Goal: Task Accomplishment & Management: Use online tool/utility

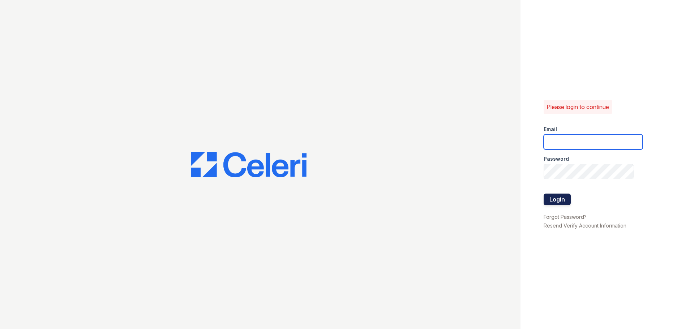
type input "arriveunionwharf@trinity-pm.com"
click at [559, 202] on button "Login" at bounding box center [556, 200] width 27 height 12
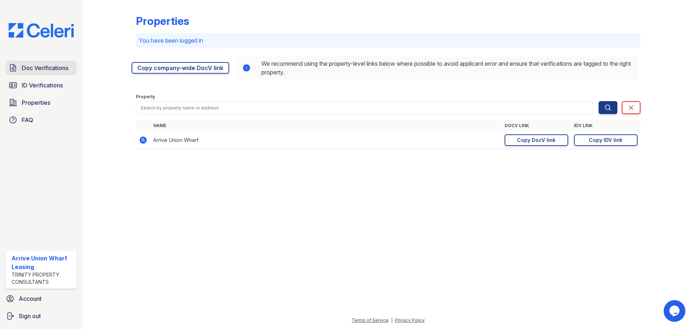
click at [39, 70] on span "Doc Verifications" at bounding box center [45, 68] width 47 height 9
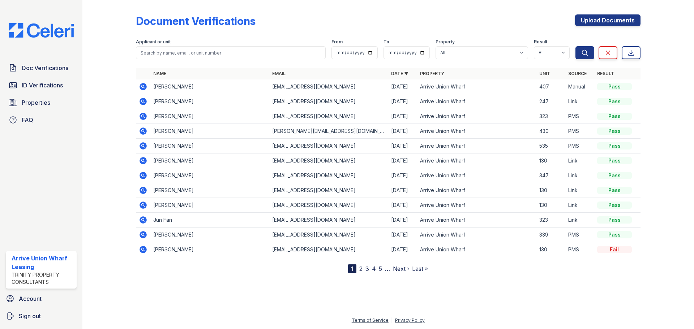
click at [142, 103] on icon at bounding box center [142, 101] width 7 height 7
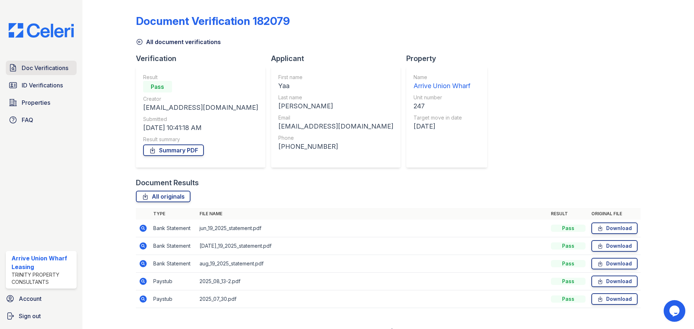
click at [50, 69] on span "Doc Verifications" at bounding box center [45, 68] width 47 height 9
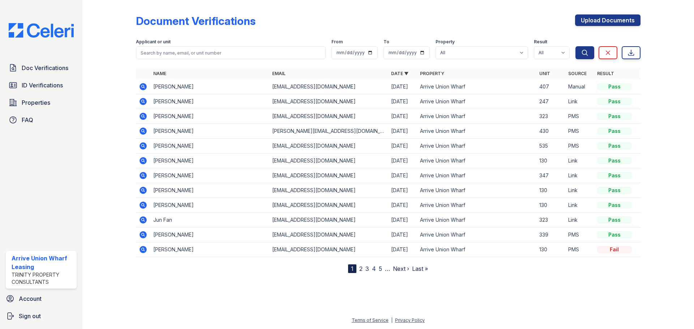
click at [87, 128] on div "Document Verifications Upload Documents Filter Applicant or unit From To Proper…" at bounding box center [387, 164] width 611 height 329
click at [61, 89] on span "ID Verifications" at bounding box center [42, 85] width 41 height 9
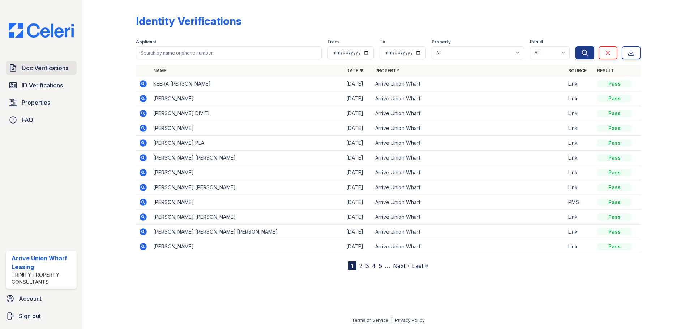
click at [60, 71] on span "Doc Verifications" at bounding box center [45, 68] width 47 height 9
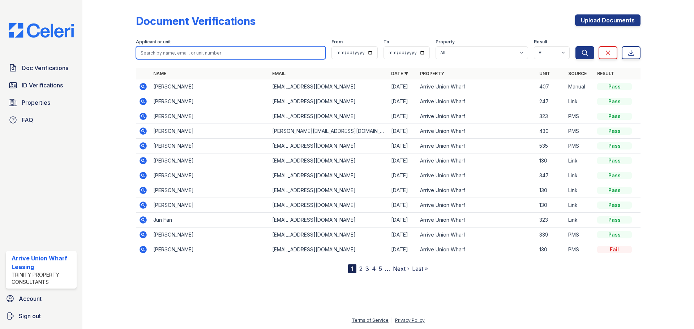
click at [160, 51] on input "search" at bounding box center [231, 52] width 190 height 13
click at [203, 53] on input "search" at bounding box center [231, 52] width 190 height 13
click at [267, 53] on input "search" at bounding box center [231, 52] width 190 height 13
click at [286, 65] on div at bounding box center [388, 66] width 504 height 3
click at [250, 53] on input "search" at bounding box center [231, 52] width 190 height 13
